Goal: Navigation & Orientation: Find specific page/section

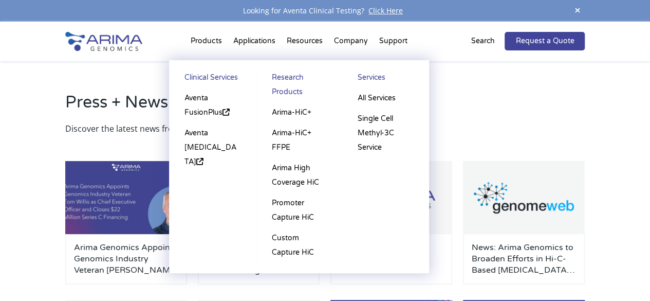
click at [208, 34] on li "Products Clinical Services Aventa FusionPlus Aventa [MEDICAL_DATA] Research Pro…" at bounding box center [206, 43] width 42 height 35
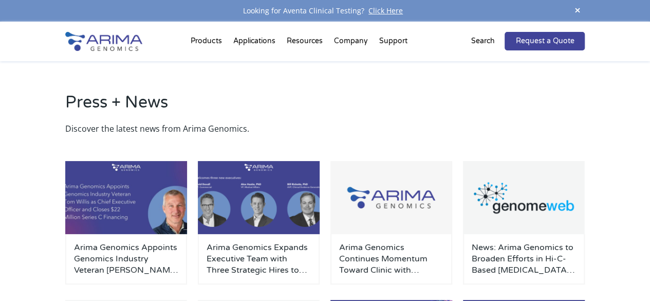
click at [142, 37] on div at bounding box center [117, 42] width 104 height 40
click at [126, 43] on img at bounding box center [103, 41] width 77 height 19
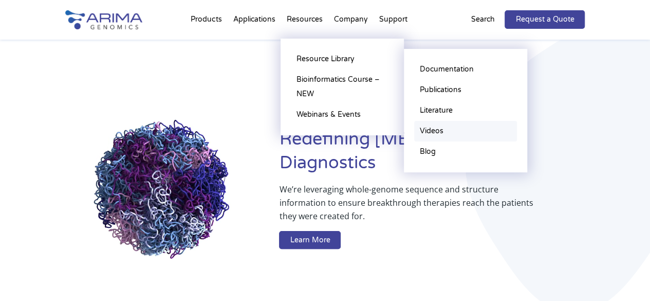
click at [432, 125] on link "Videos" at bounding box center [465, 131] width 103 height 21
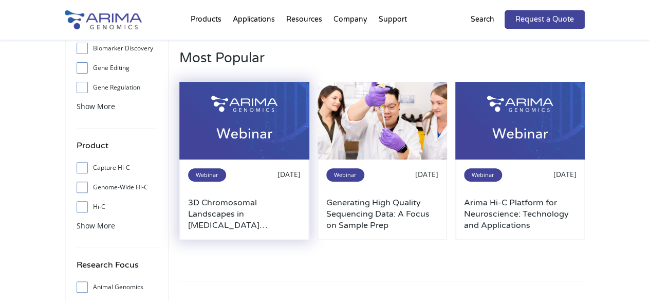
scroll to position [104, 0]
